Goal: Information Seeking & Learning: Understand process/instructions

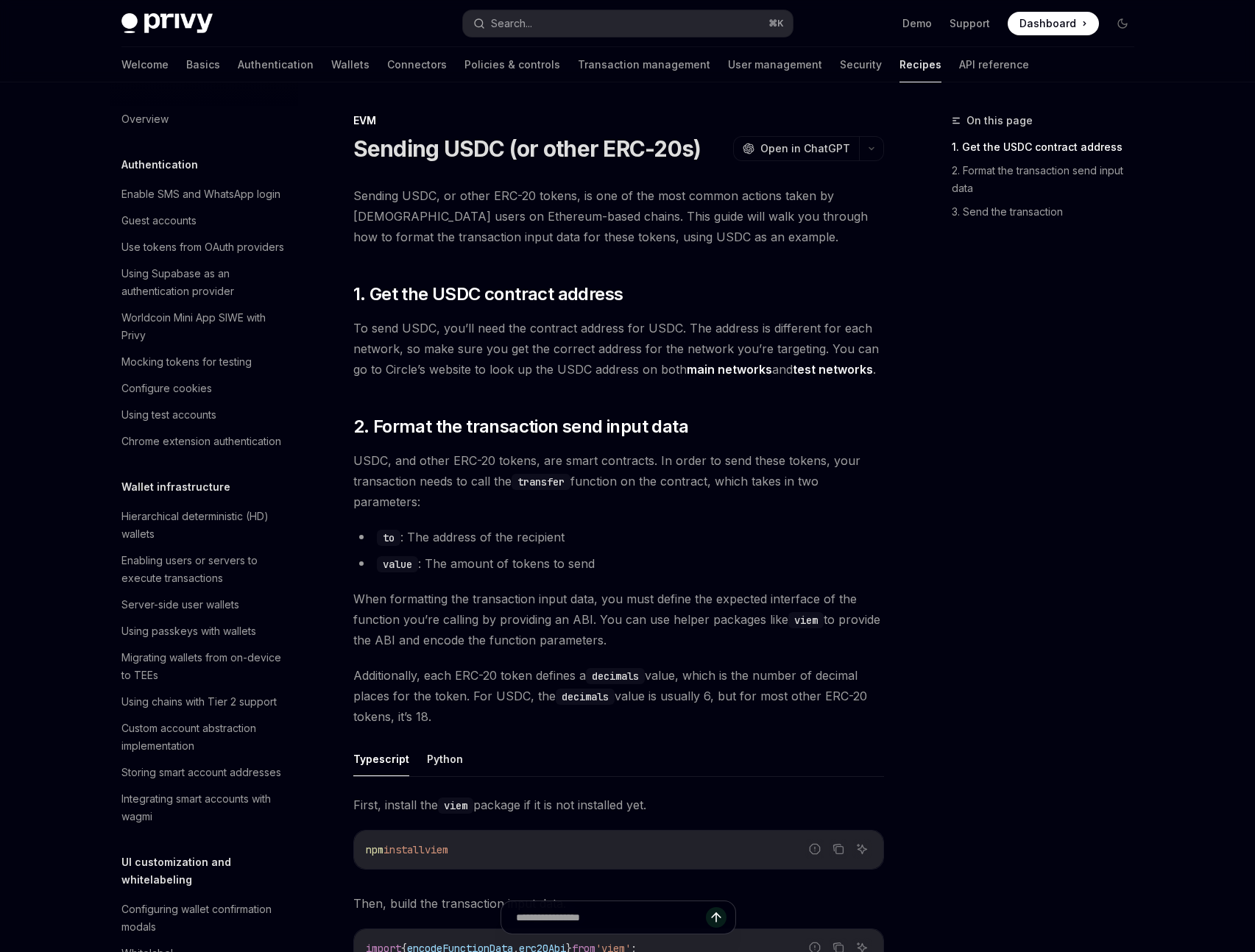
type textarea "*"
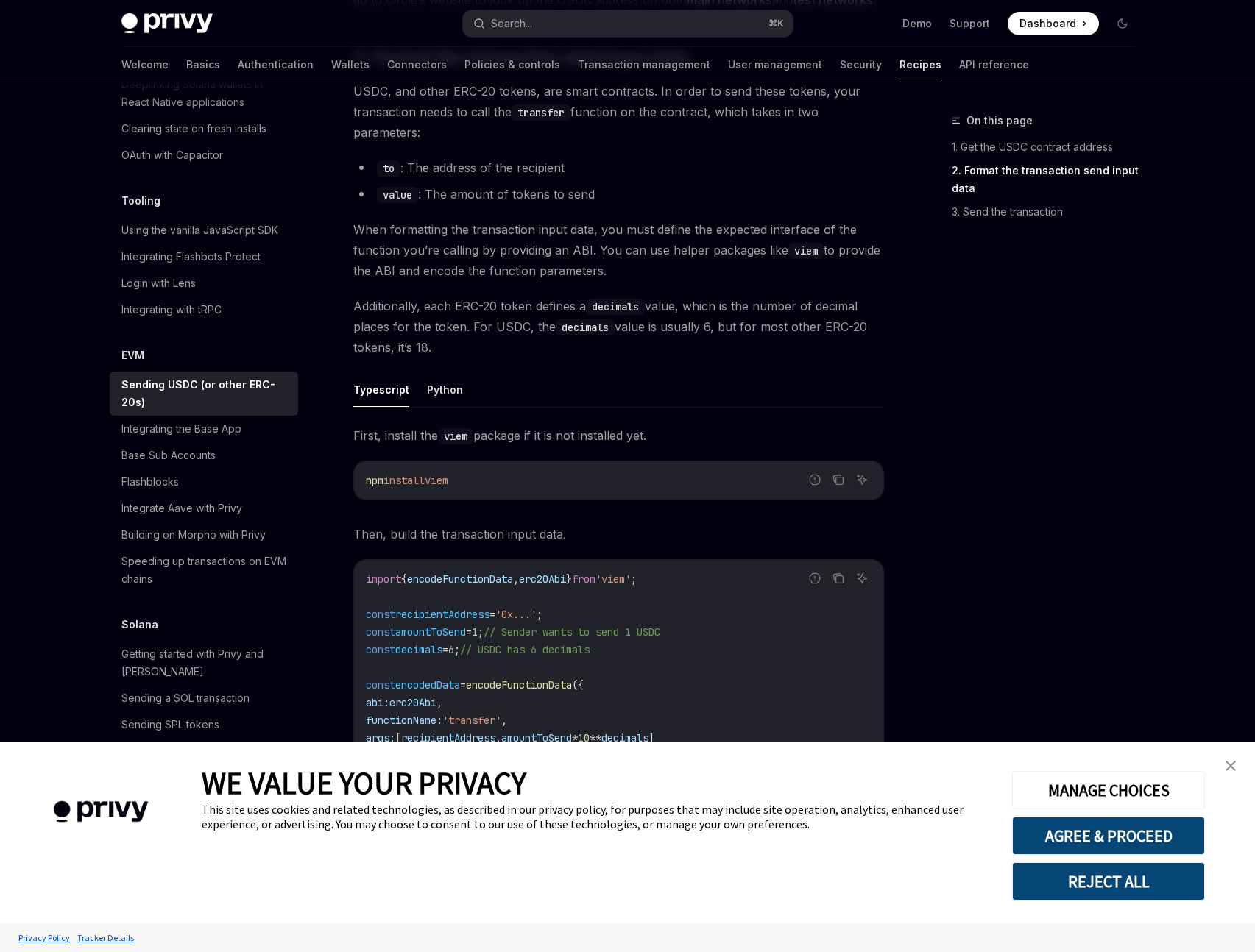
scroll to position [376, 0]
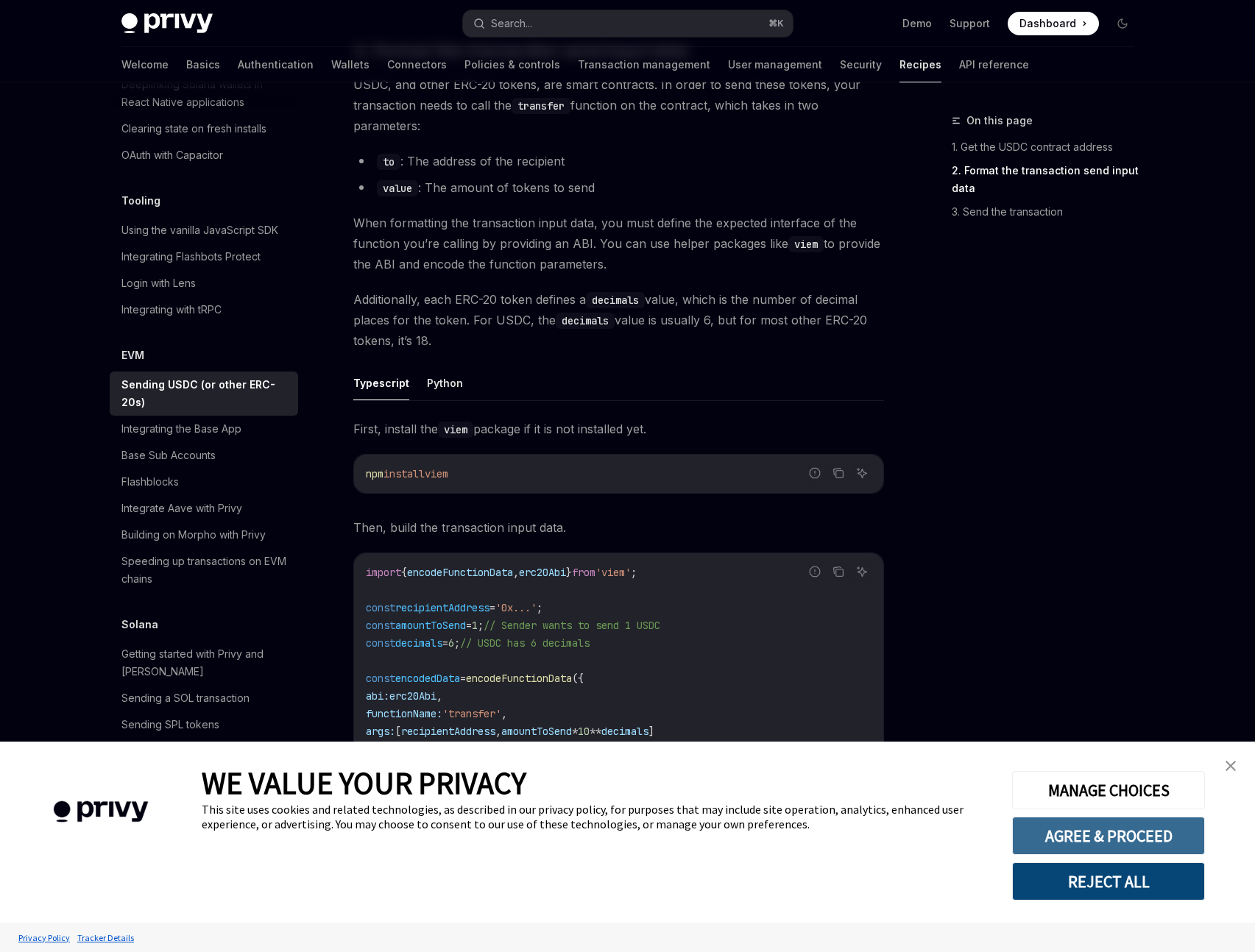
click at [1135, 841] on button "AGREE & PROCEED" at bounding box center [1107, 835] width 192 height 38
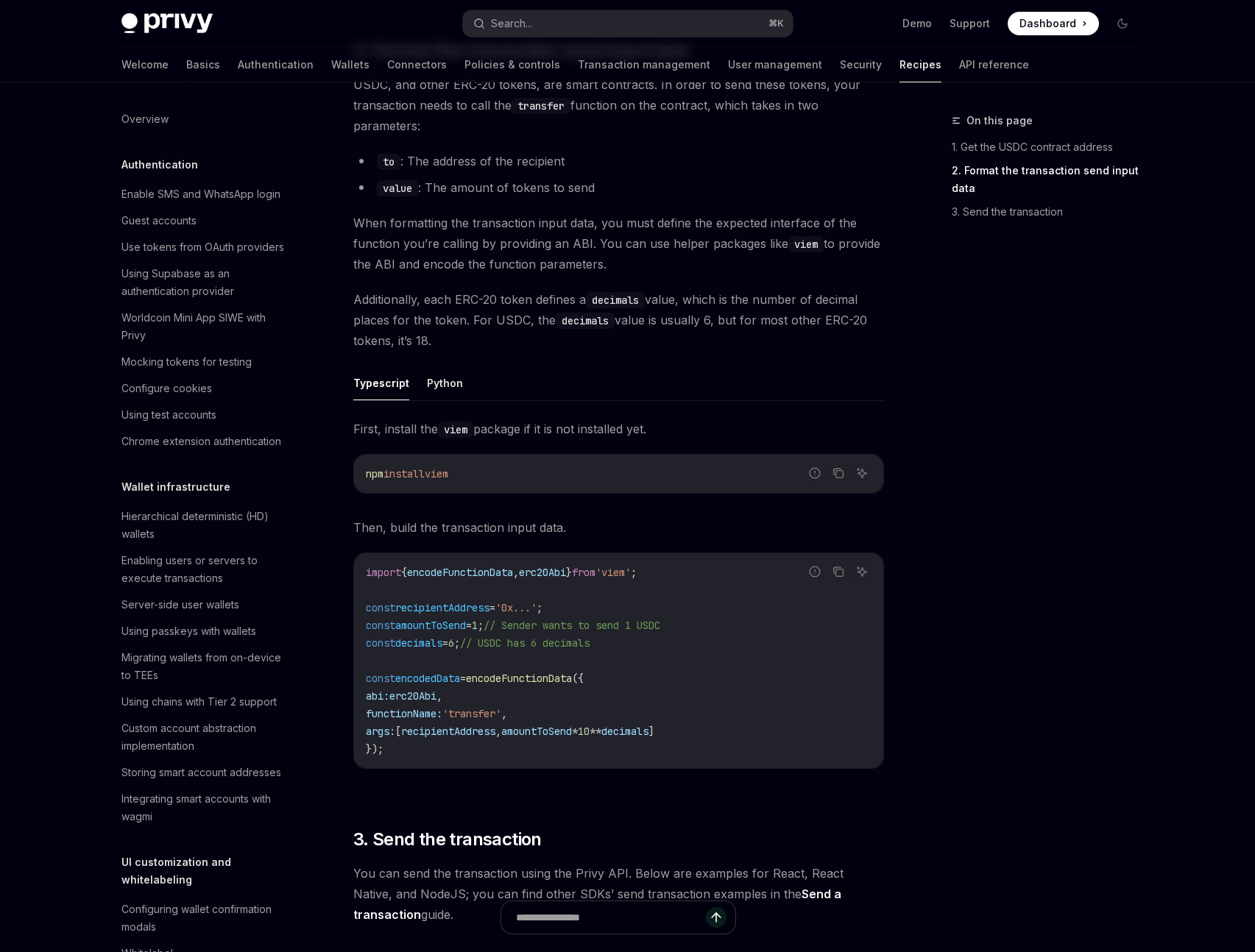
scroll to position [1835, 0]
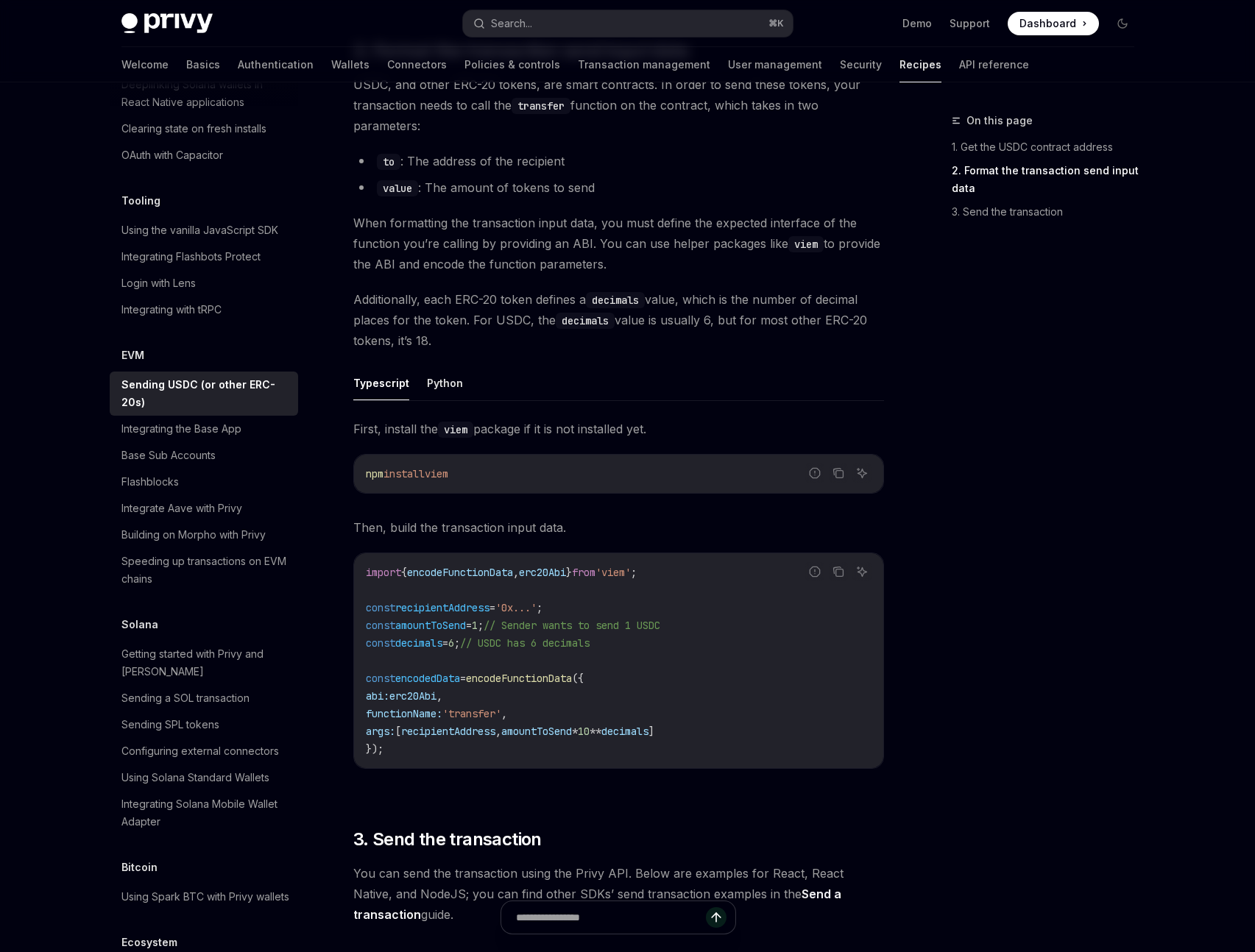
click at [1020, 520] on div "On this page 1. Get the USDC contract address 2. Format the transaction send in…" at bounding box center [1034, 531] width 224 height 840
click at [1024, 501] on div "On this page 1. Get the USDC contract address 2. Format the transaction send in…" at bounding box center [1034, 531] width 224 height 840
